Goal: Contribute content: Add original content to the website for others to see

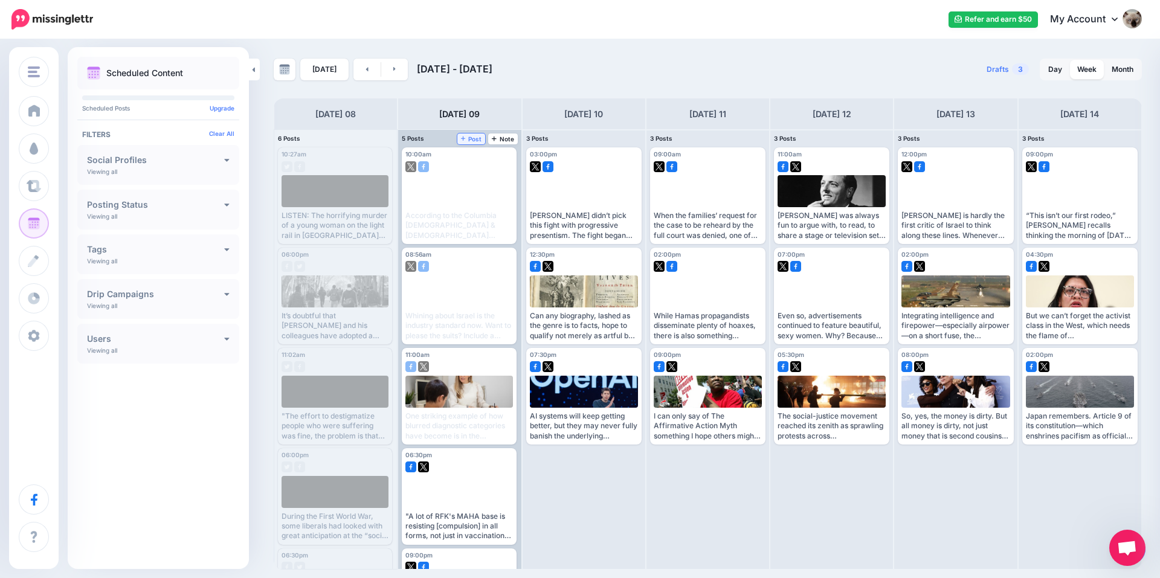
click at [478, 140] on span "Post" at bounding box center [471, 139] width 21 height 6
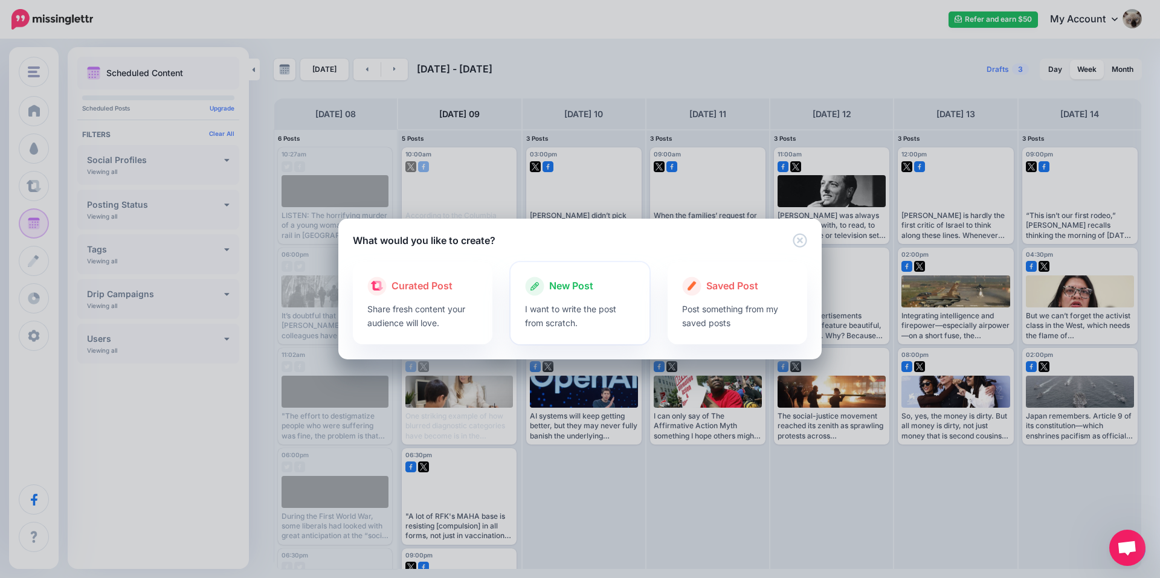
click at [564, 326] on p "I want to write the post from scratch." at bounding box center [580, 316] width 111 height 28
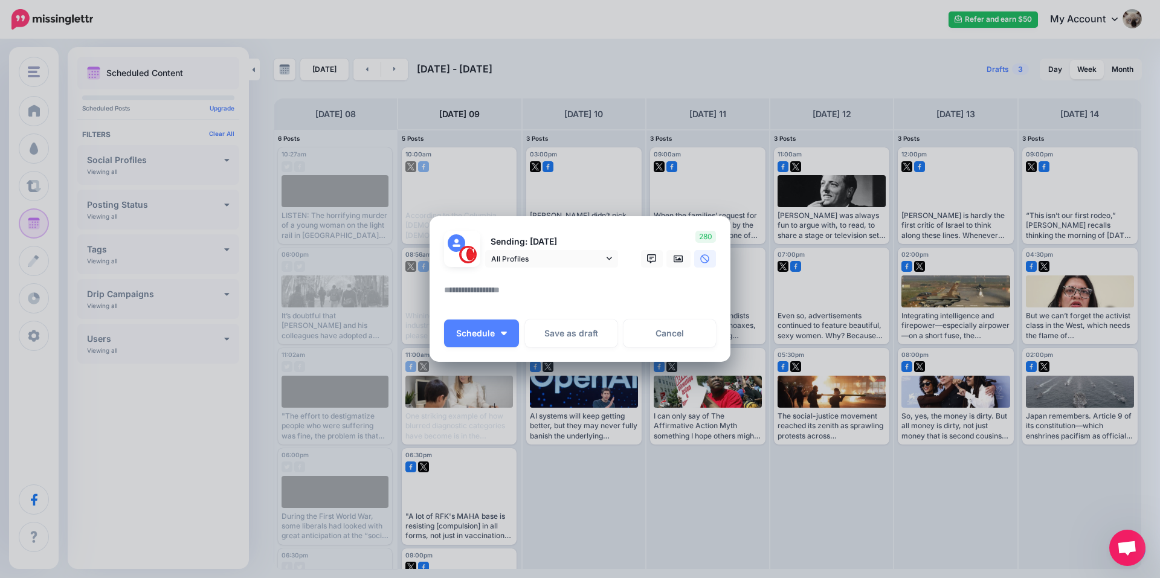
click at [526, 286] on textarea at bounding box center [583, 295] width 278 height 24
click at [536, 288] on textarea at bounding box center [583, 295] width 278 height 24
paste textarea "**********"
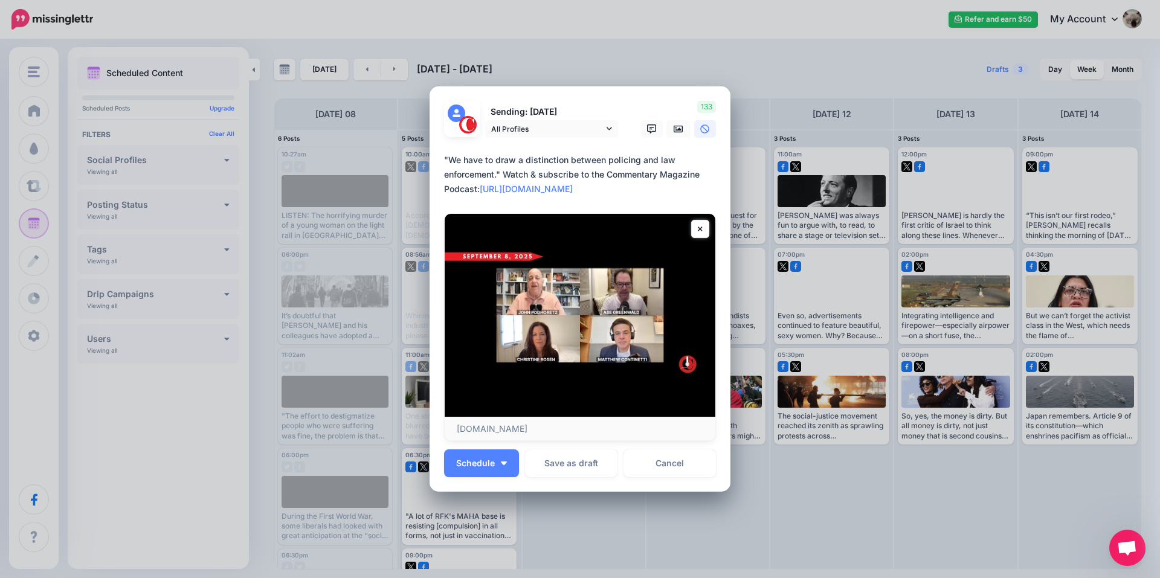
type textarea "**********"
click at [678, 126] on icon at bounding box center [679, 128] width 10 height 7
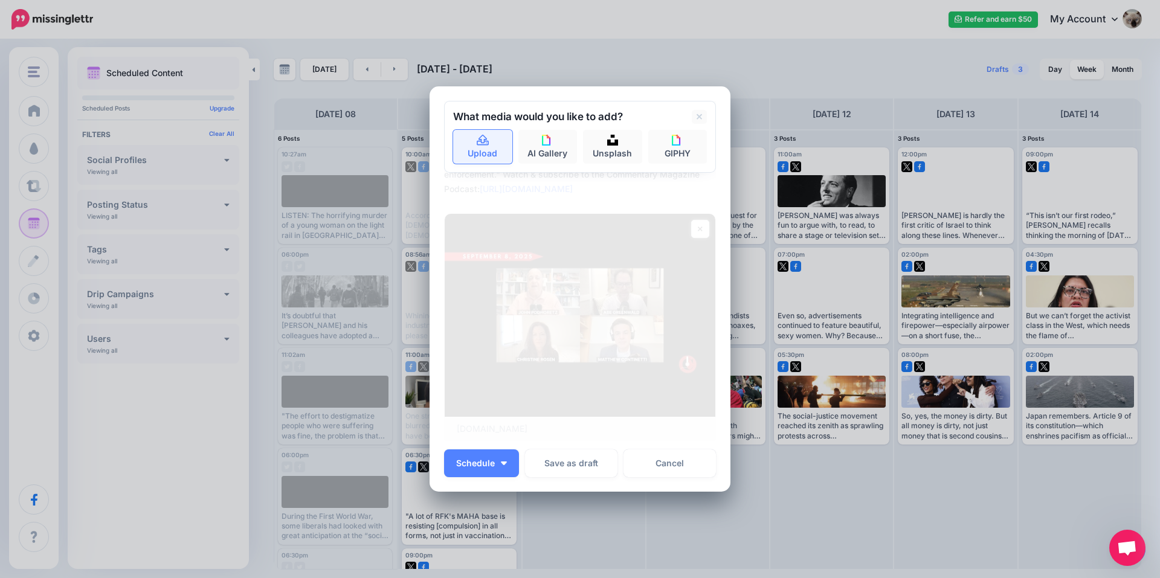
click at [491, 144] on link "Upload" at bounding box center [482, 147] width 59 height 34
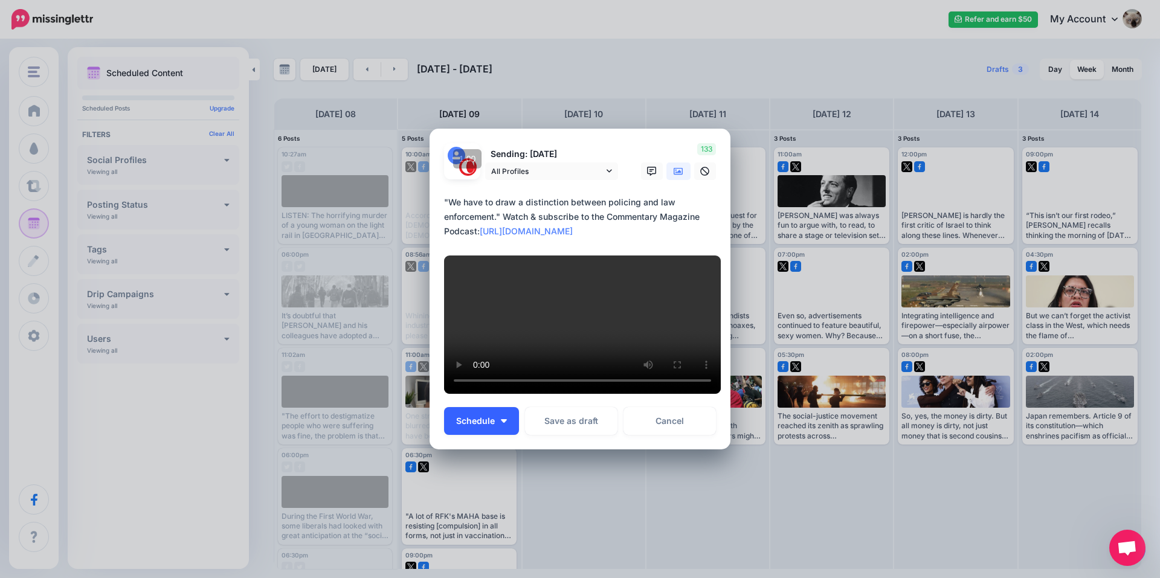
click at [486, 425] on span "Schedule" at bounding box center [475, 421] width 39 height 8
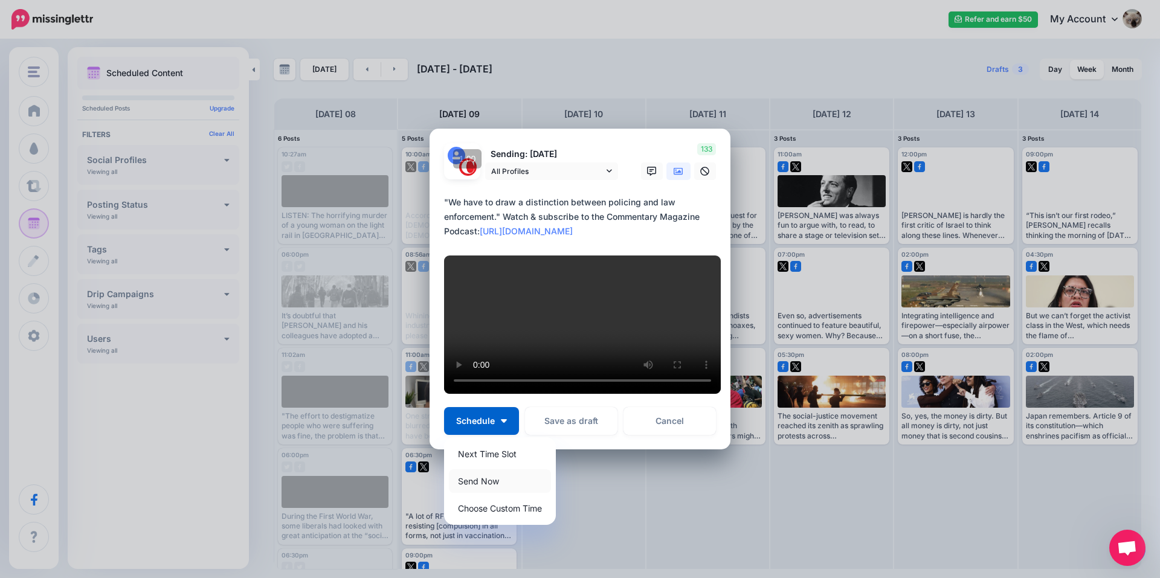
click at [497, 487] on link "Send Now" at bounding box center [500, 481] width 102 height 24
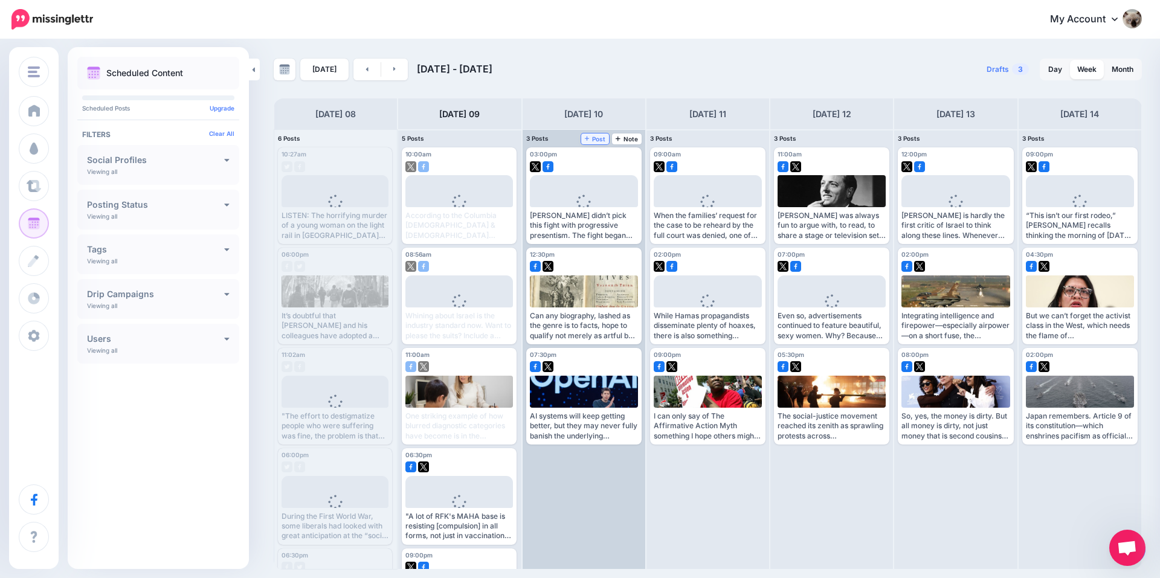
click at [600, 136] on span "Post" at bounding box center [595, 139] width 21 height 6
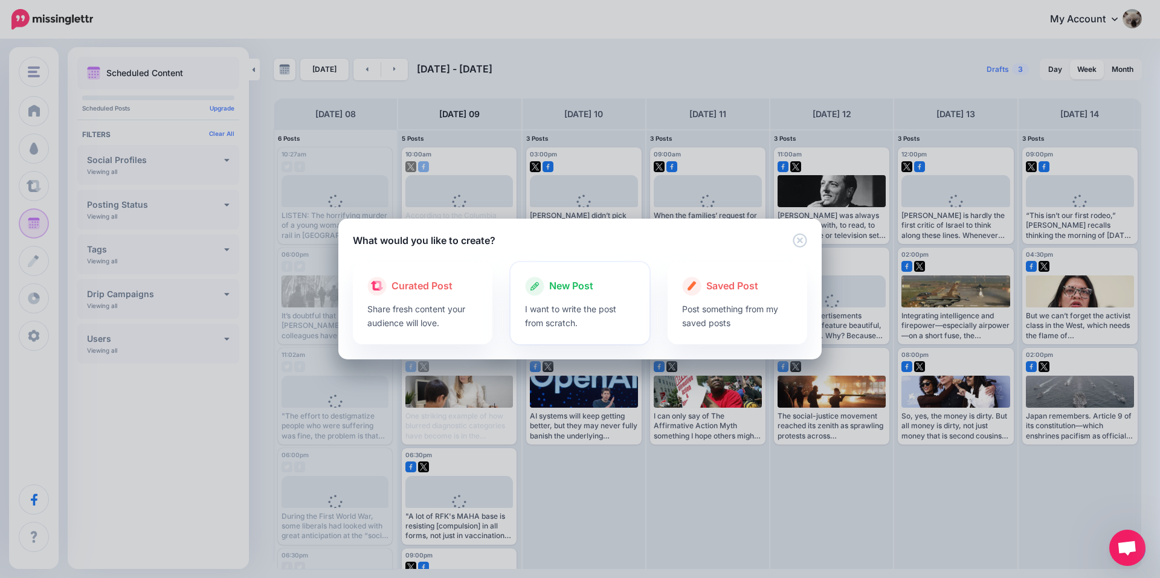
click at [598, 307] on p "I want to write the post from scratch." at bounding box center [580, 316] width 111 height 28
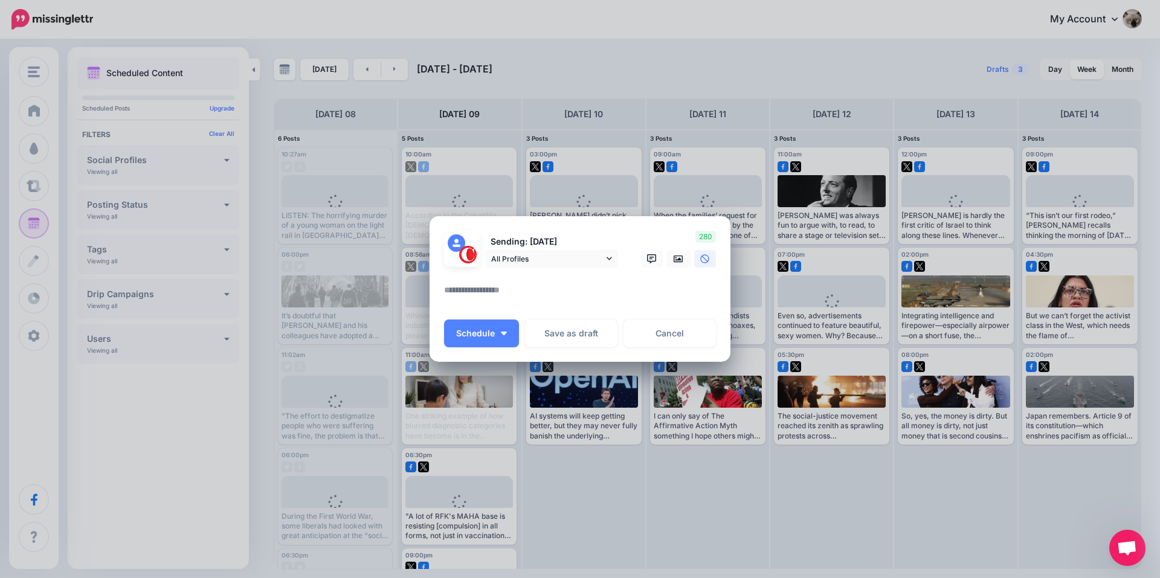
click at [511, 298] on textarea at bounding box center [583, 295] width 278 height 24
click at [533, 301] on textarea at bounding box center [583, 295] width 278 height 24
paste textarea "**********"
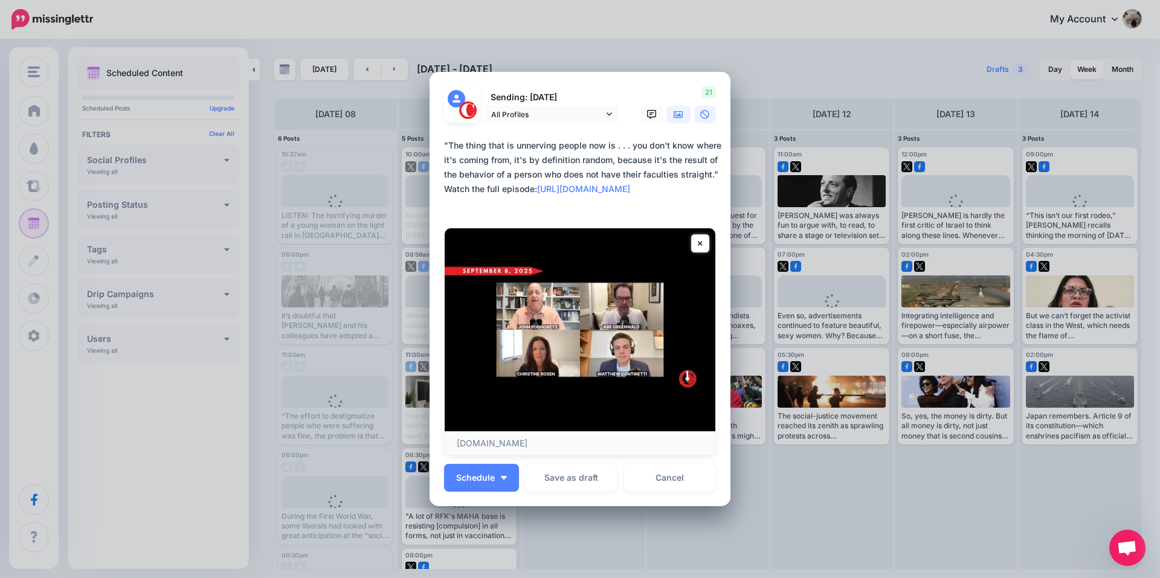
type textarea "**********"
click at [680, 108] on link at bounding box center [678, 115] width 24 height 18
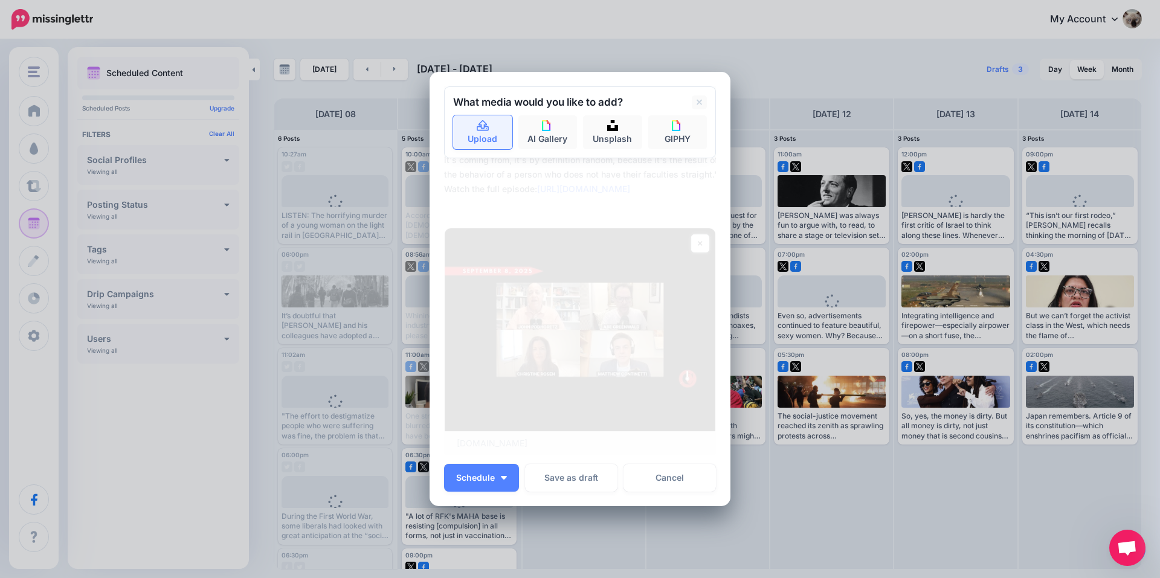
click at [477, 127] on icon at bounding box center [483, 125] width 12 height 11
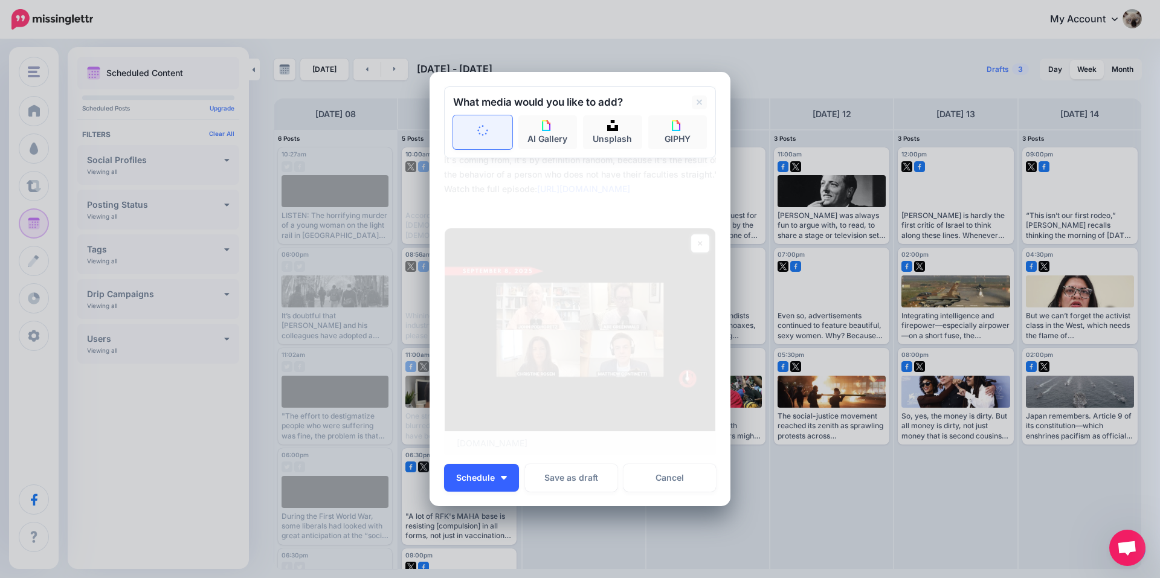
click at [500, 474] on button "Schedule" at bounding box center [481, 478] width 75 height 28
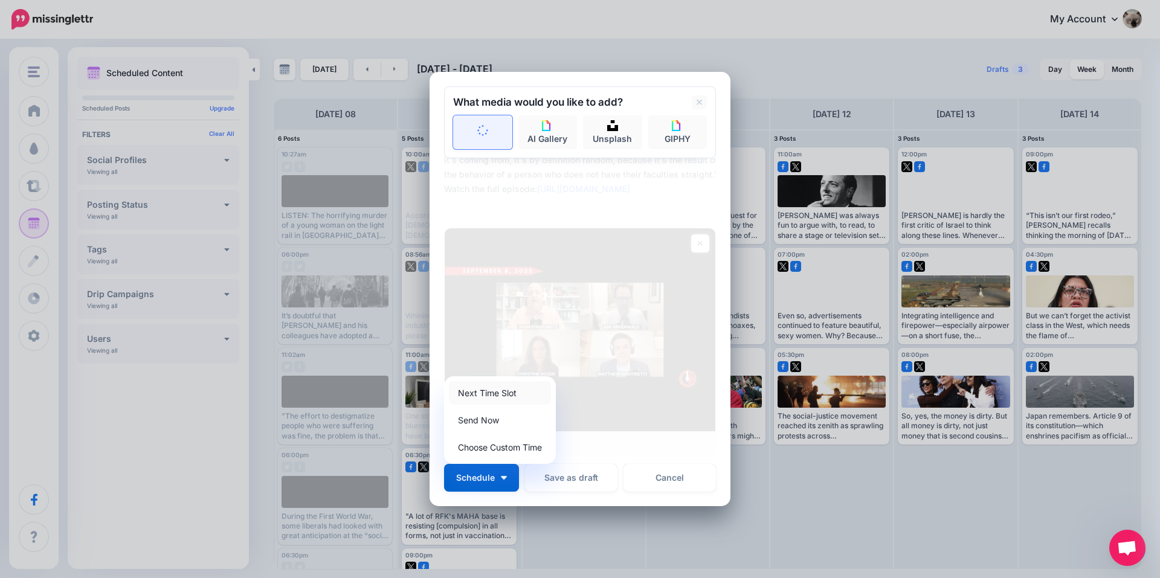
click at [478, 396] on link "Next Time Slot" at bounding box center [500, 393] width 102 height 24
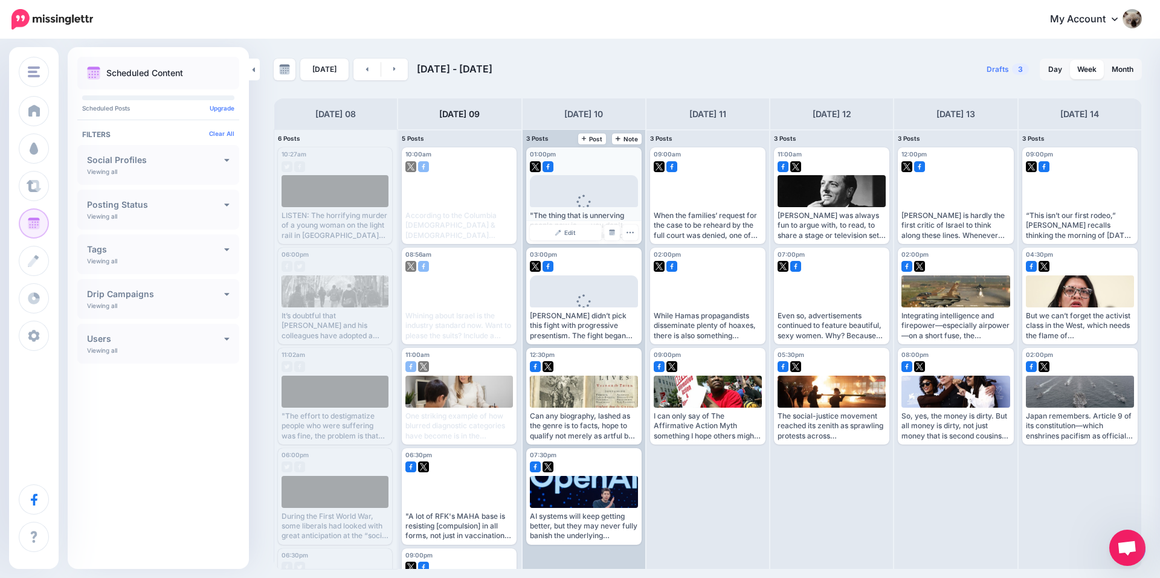
click at [591, 163] on div at bounding box center [584, 163] width 108 height 11
click at [570, 236] on link "Edit" at bounding box center [566, 233] width 72 height 16
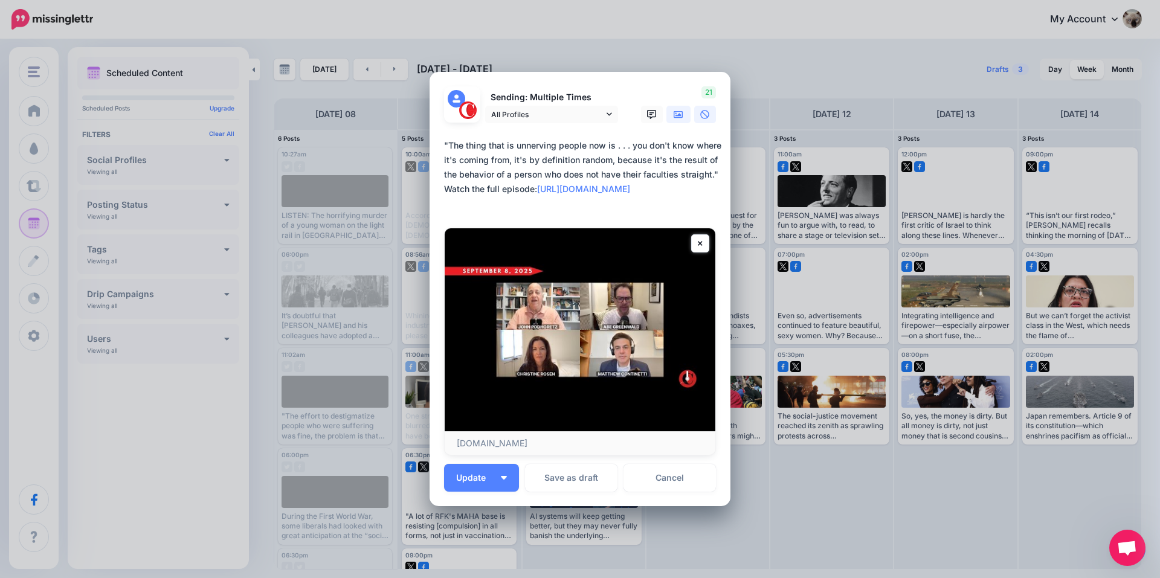
click at [674, 115] on icon at bounding box center [679, 114] width 10 height 7
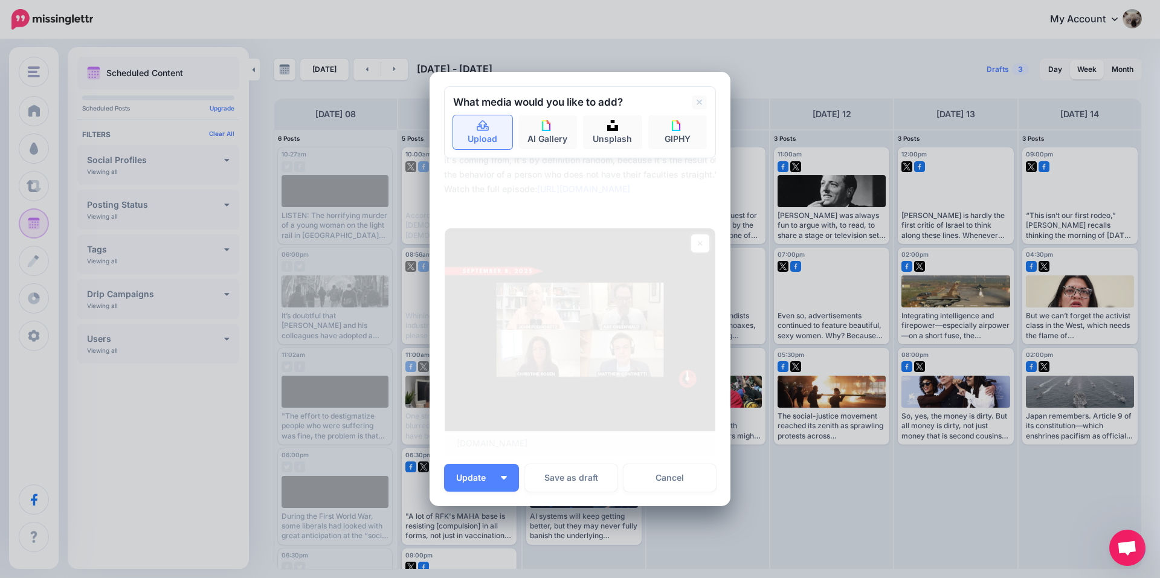
click at [484, 145] on link "Upload" at bounding box center [482, 132] width 59 height 34
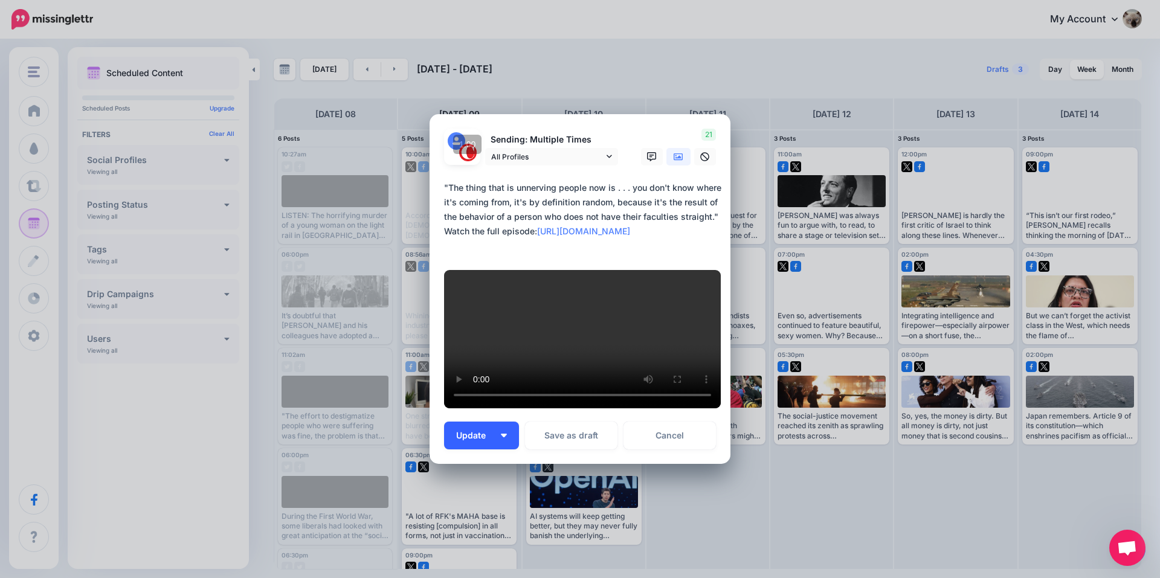
click at [471, 436] on button "Update" at bounding box center [481, 436] width 75 height 28
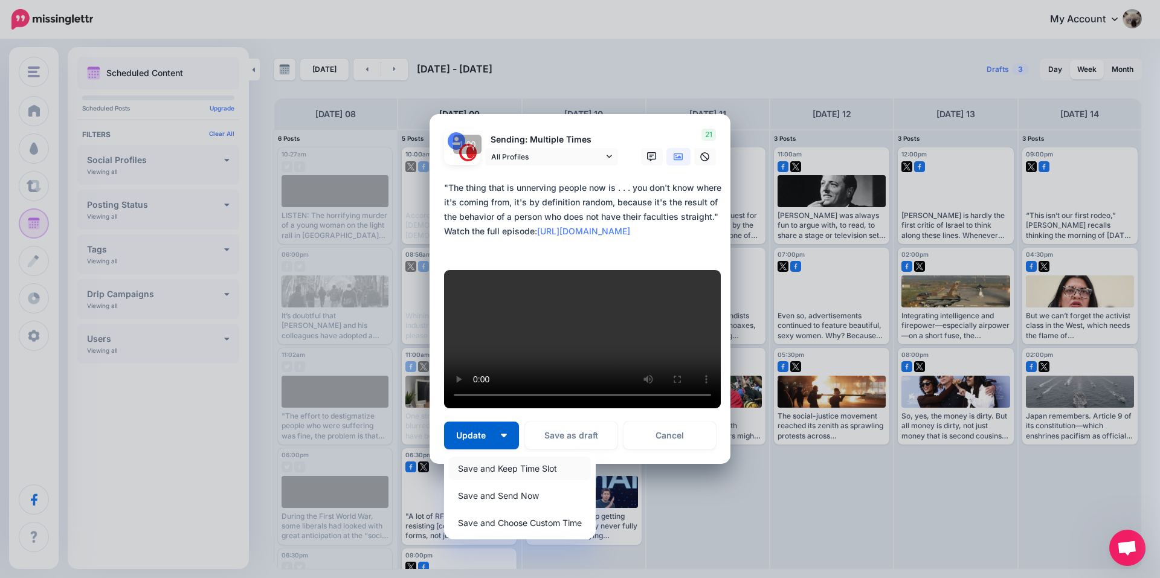
click at [483, 471] on link "Save and Keep Time Slot" at bounding box center [520, 469] width 142 height 24
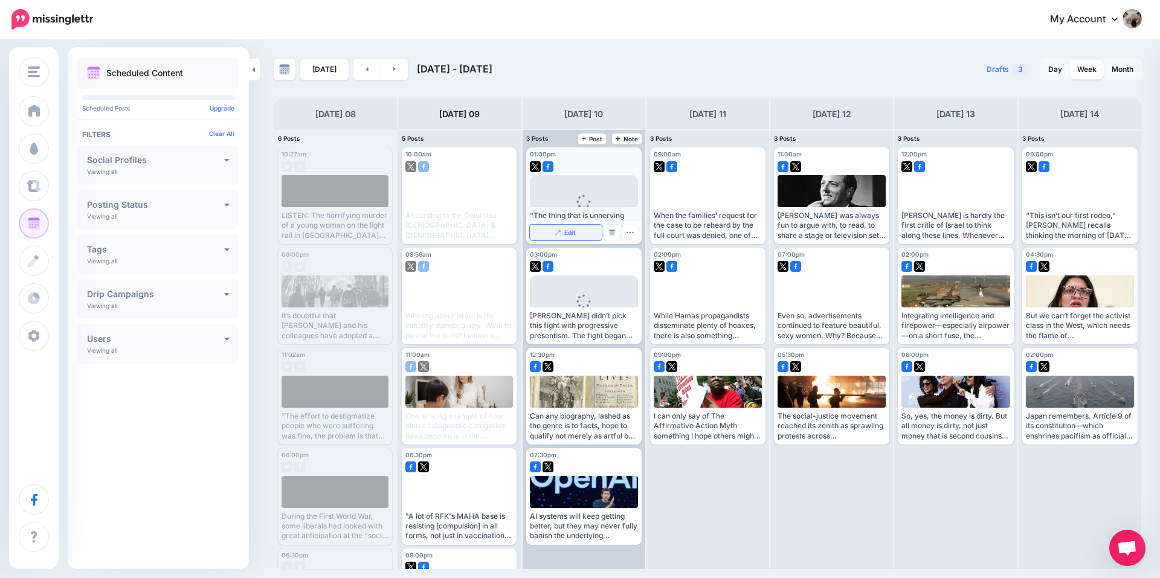
click at [575, 233] on span "Edit" at bounding box center [569, 233] width 11 height 6
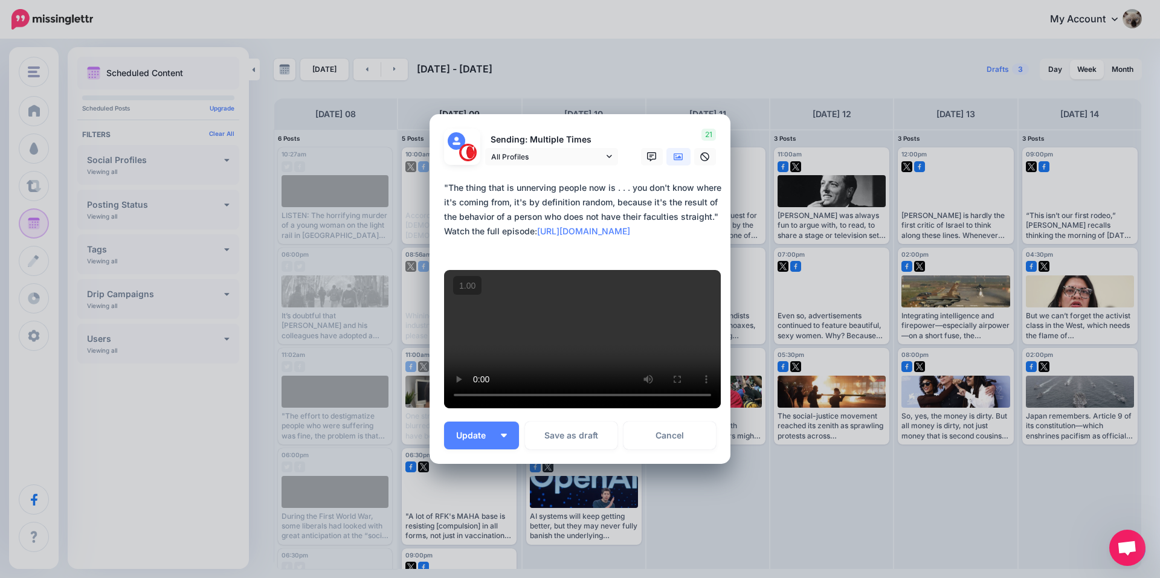
click at [777, 220] on div "Edit Post Loading Sending: Multiple Times All Profiles" at bounding box center [580, 289] width 1160 height 578
click at [708, 46] on div "Edit Post Loading Sending: Multiple Times All Profiles" at bounding box center [580, 289] width 1160 height 578
click at [669, 440] on link "Cancel" at bounding box center [669, 436] width 92 height 28
